Goal: Task Accomplishment & Management: Use online tool/utility

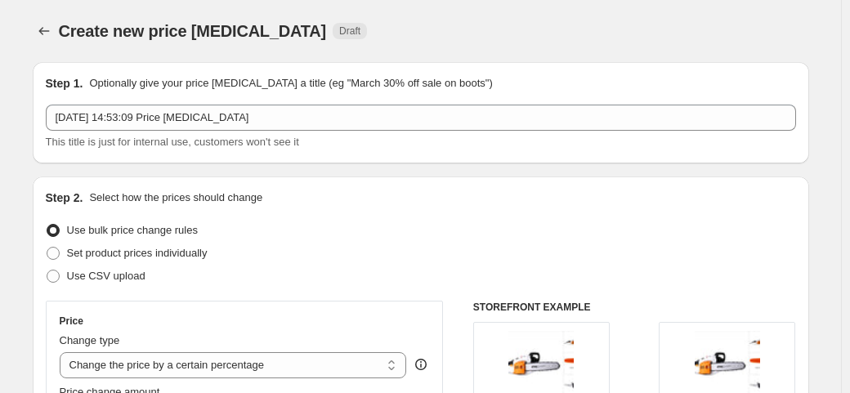
select select "percentage"
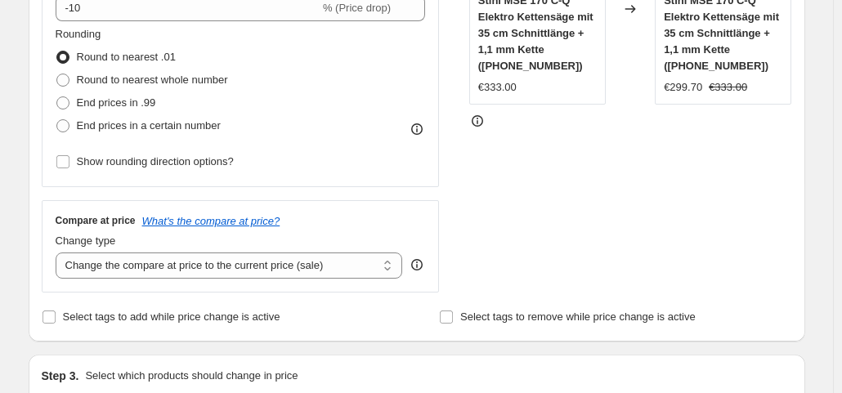
scroll to position [245, 0]
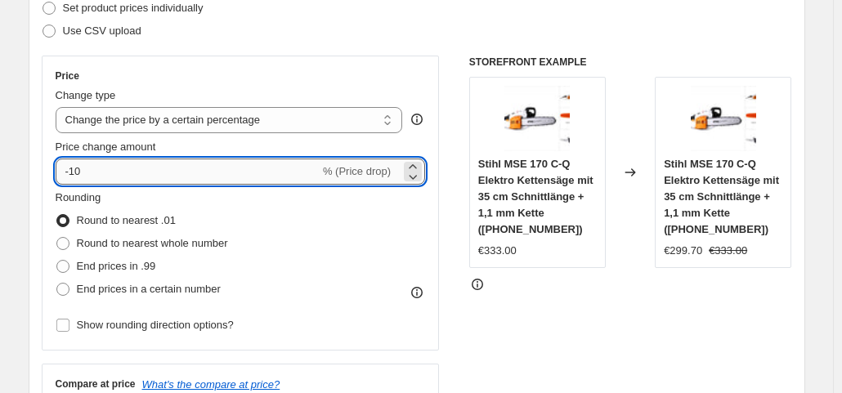
click at [159, 171] on input "-10" at bounding box center [188, 172] width 264 height 26
type input "-1"
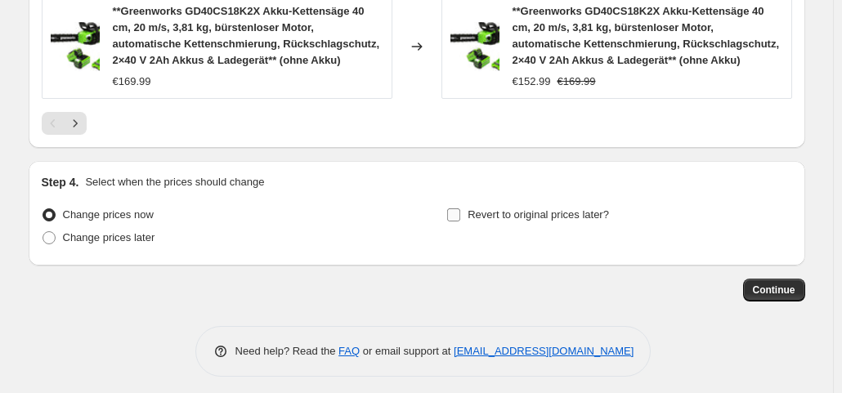
scroll to position [1328, 0]
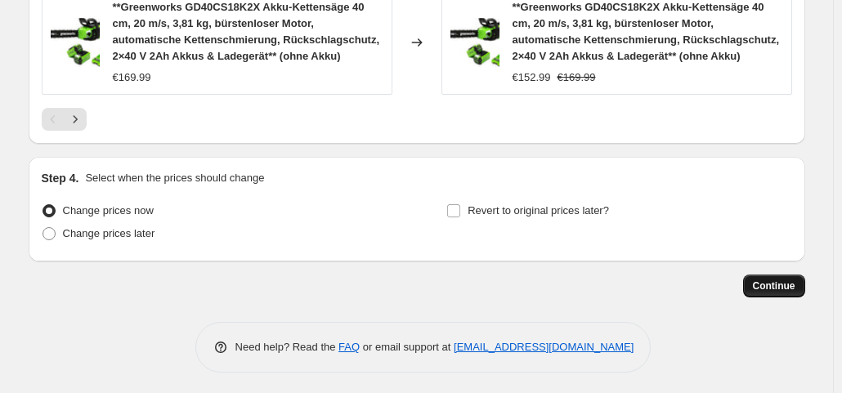
type input "-37"
click at [782, 284] on span "Continue" at bounding box center [774, 286] width 43 height 13
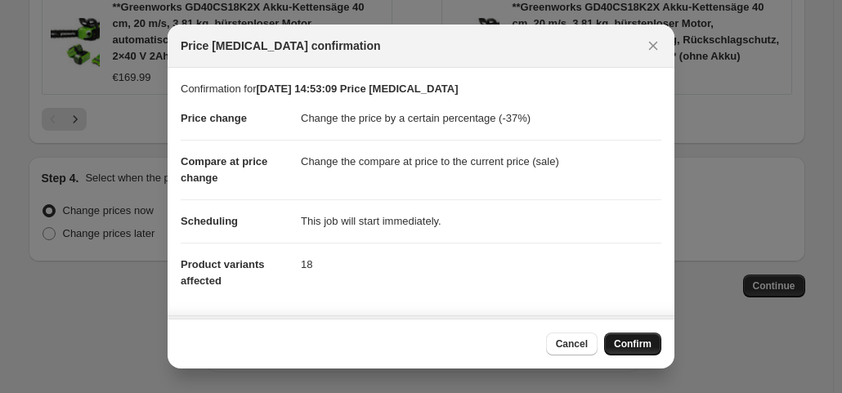
click at [639, 346] on span "Confirm" at bounding box center [633, 344] width 38 height 13
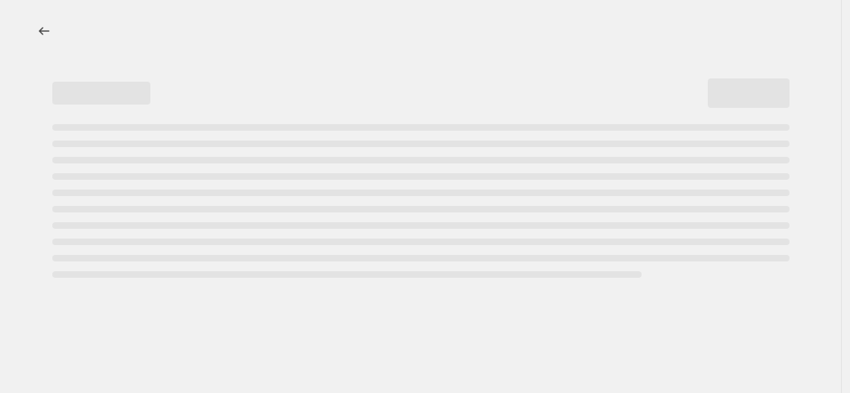
select select "percentage"
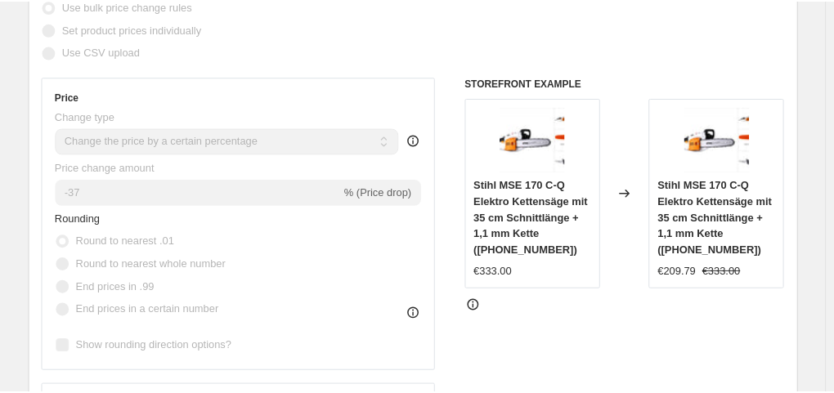
scroll to position [163, 0]
